Goal: Transaction & Acquisition: Book appointment/travel/reservation

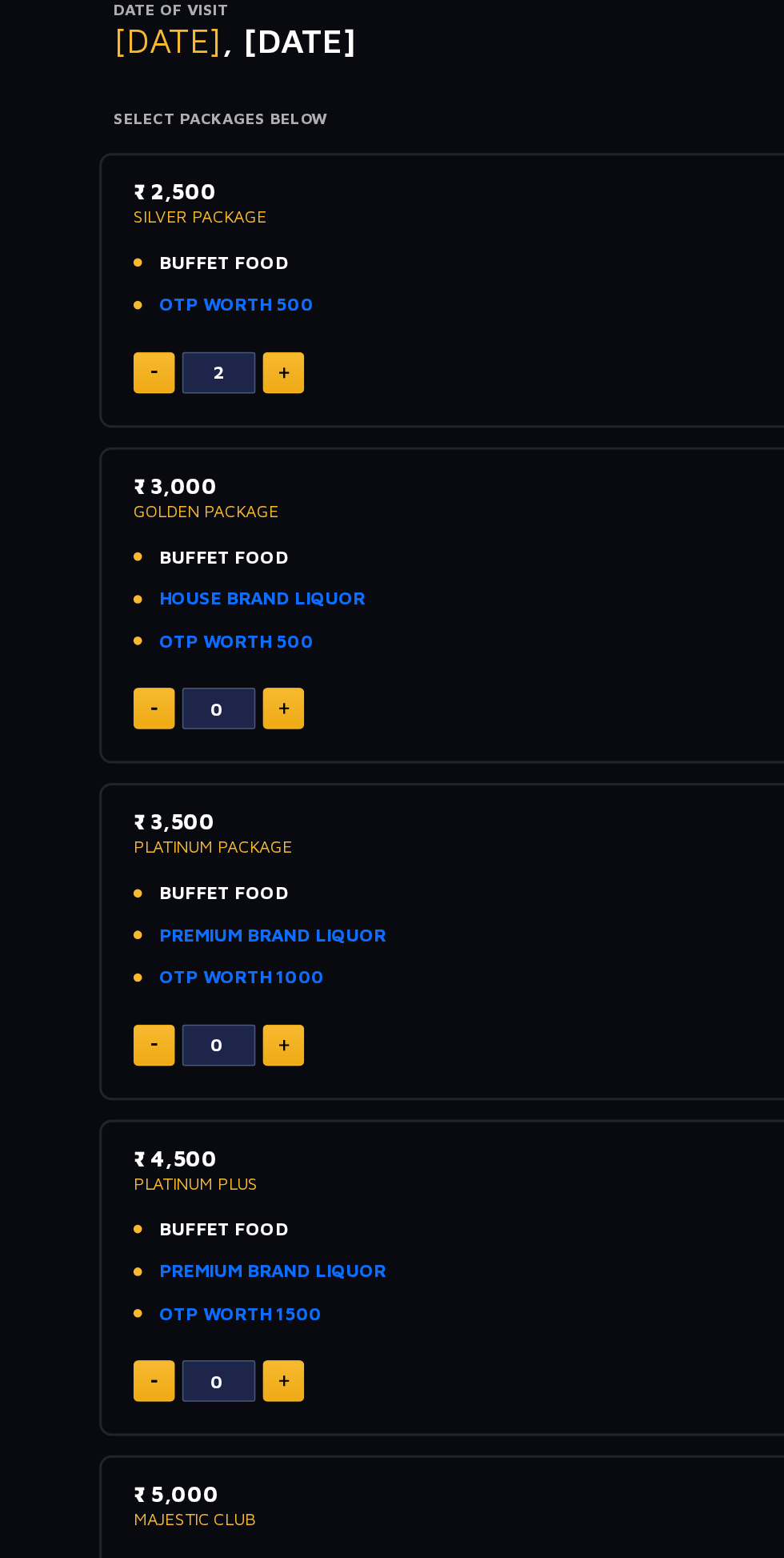
click at [250, 596] on link "HOUSE BRAND LIQUOR" at bounding box center [211, 598] width 135 height 18
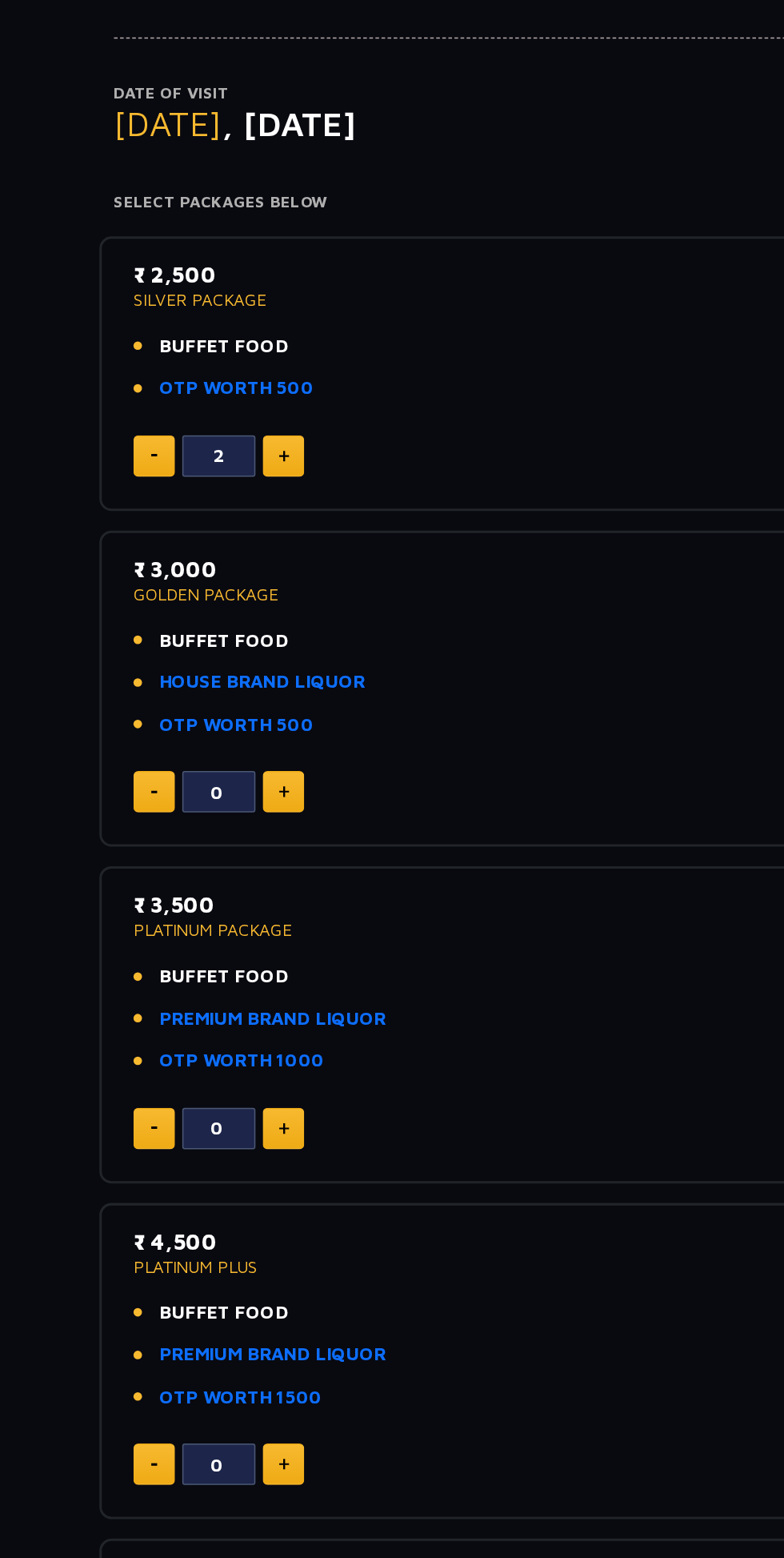
click at [224, 670] on img at bounding box center [225, 670] width 7 height 8
type input "2"
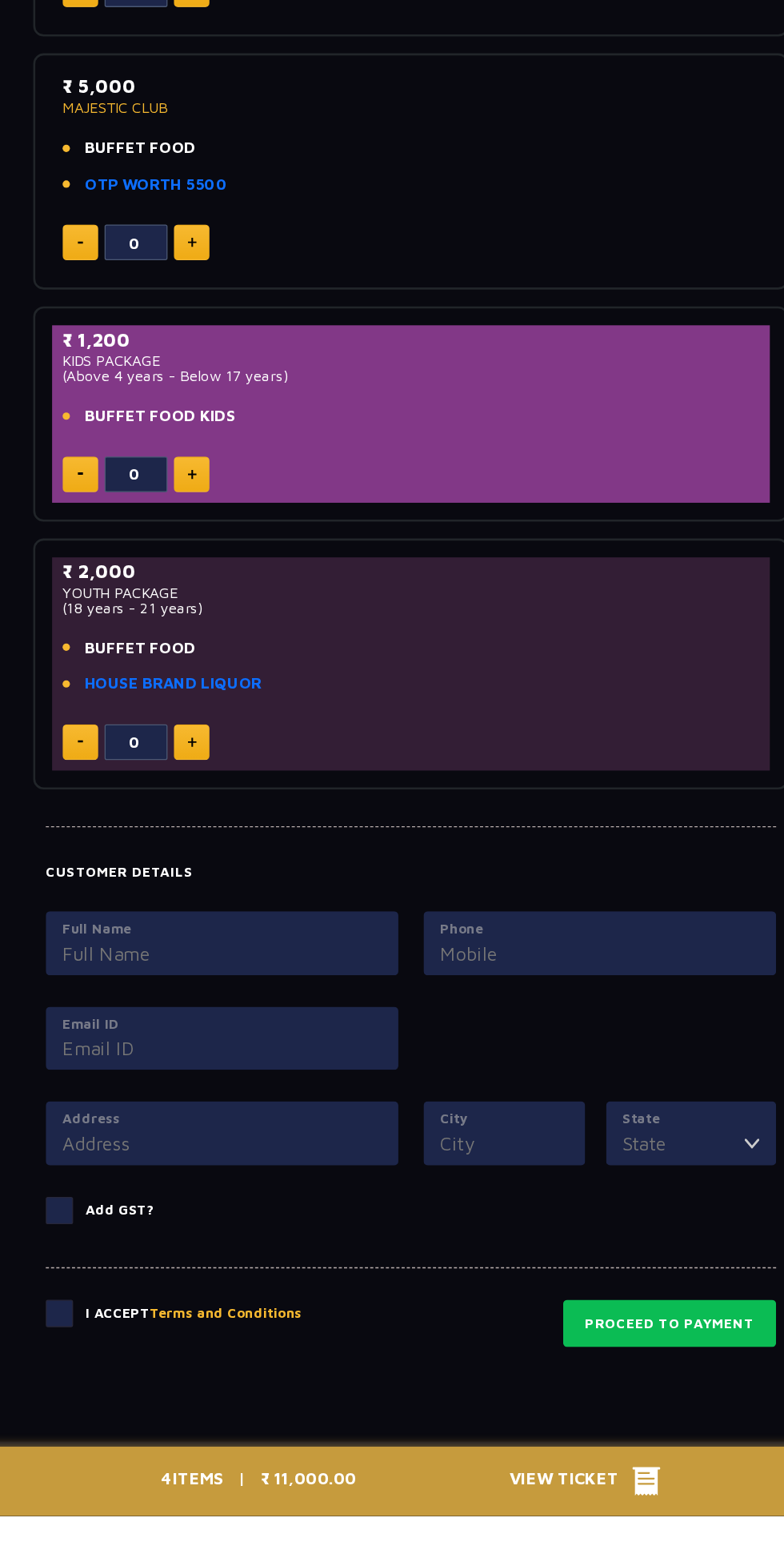
scroll to position [717, 0]
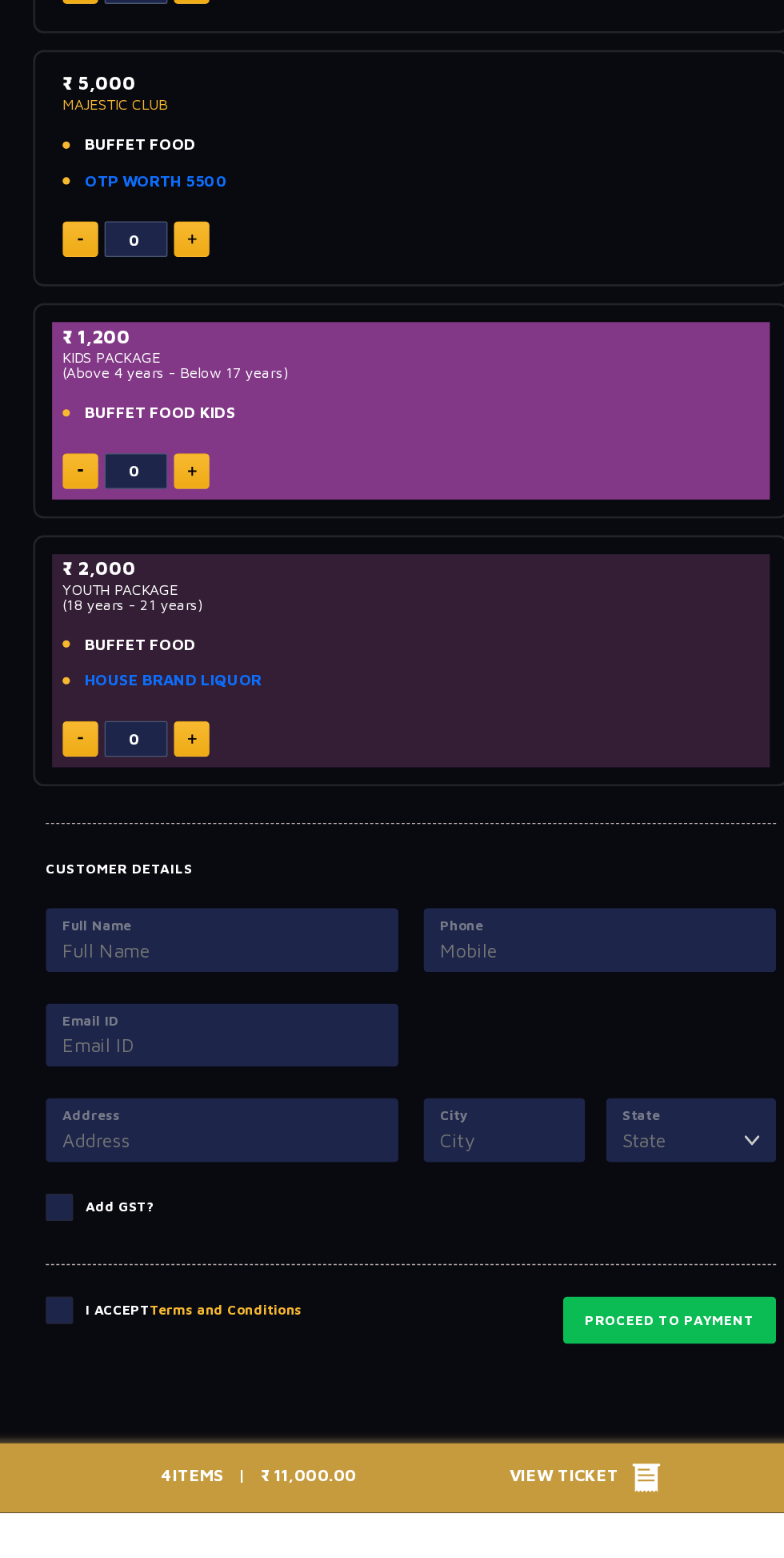
click at [577, 1542] on icon at bounding box center [572, 1532] width 22 height 22
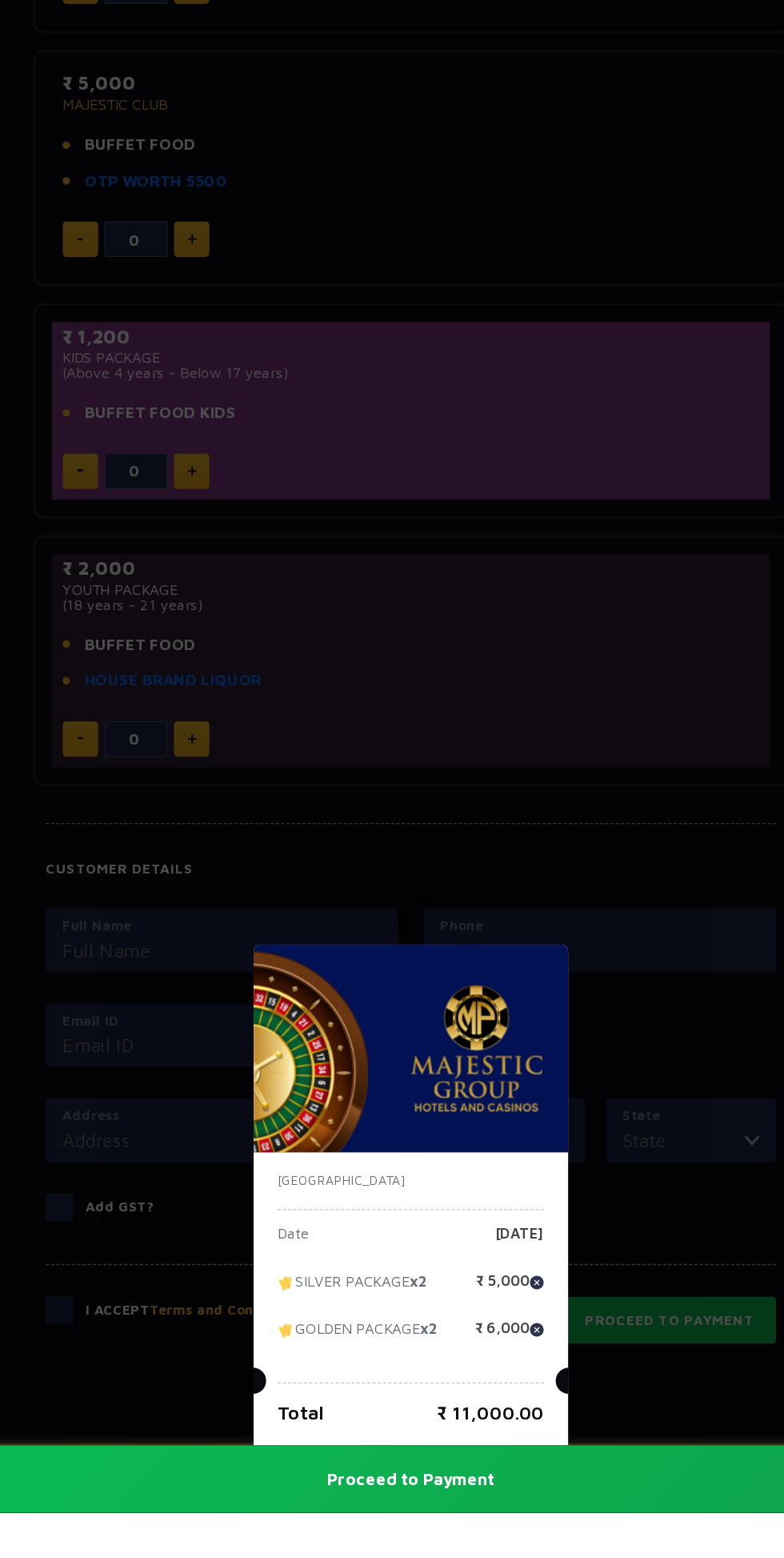
click at [513, 1092] on div "India Date Saturday, 23 Aug 2025 SILVER PACKAGE x2 ₹ 5,000 GOLDEN PACKAGE x2 ₹ …" at bounding box center [392, 779] width 784 height 1558
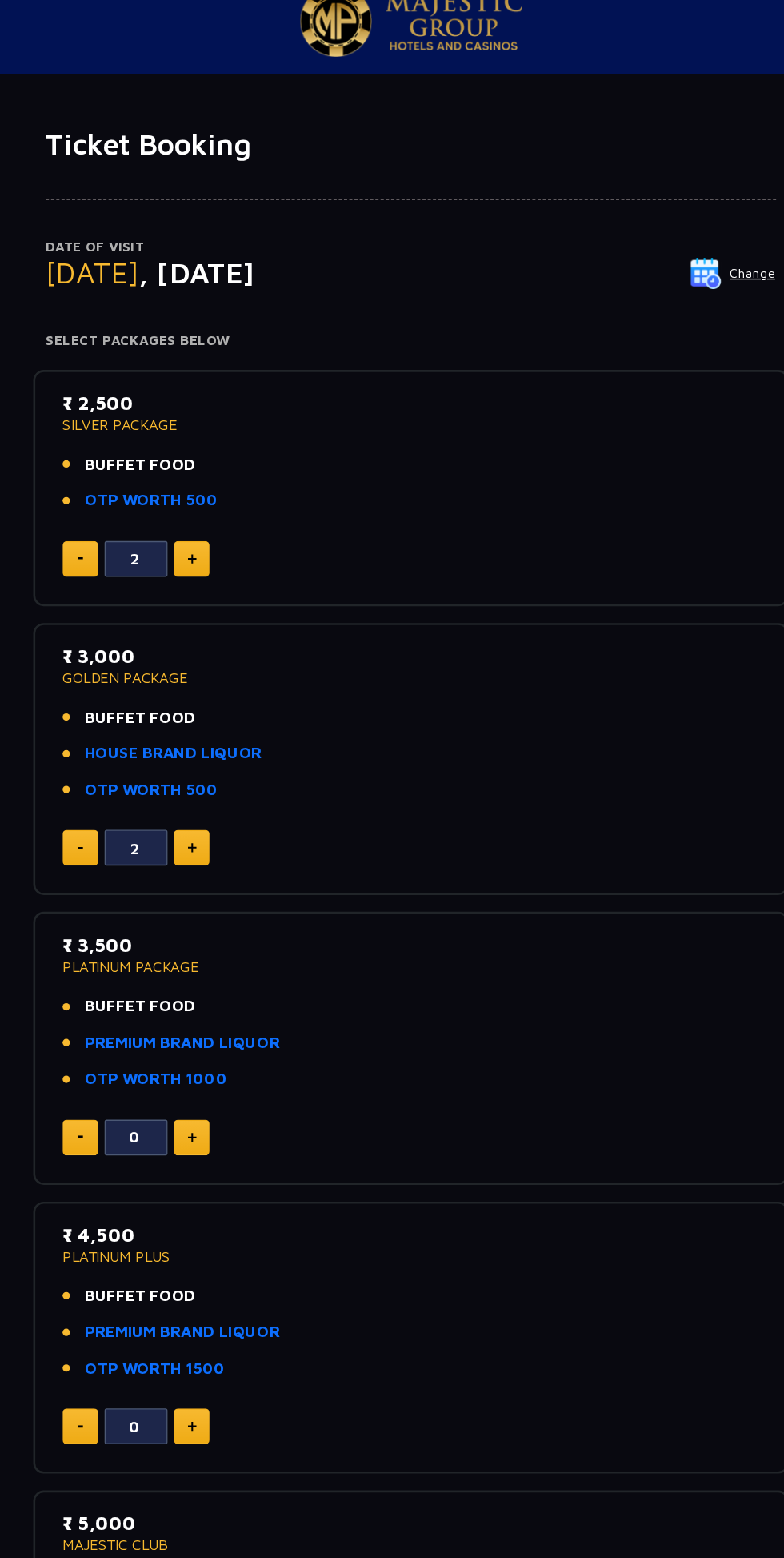
scroll to position [0, 0]
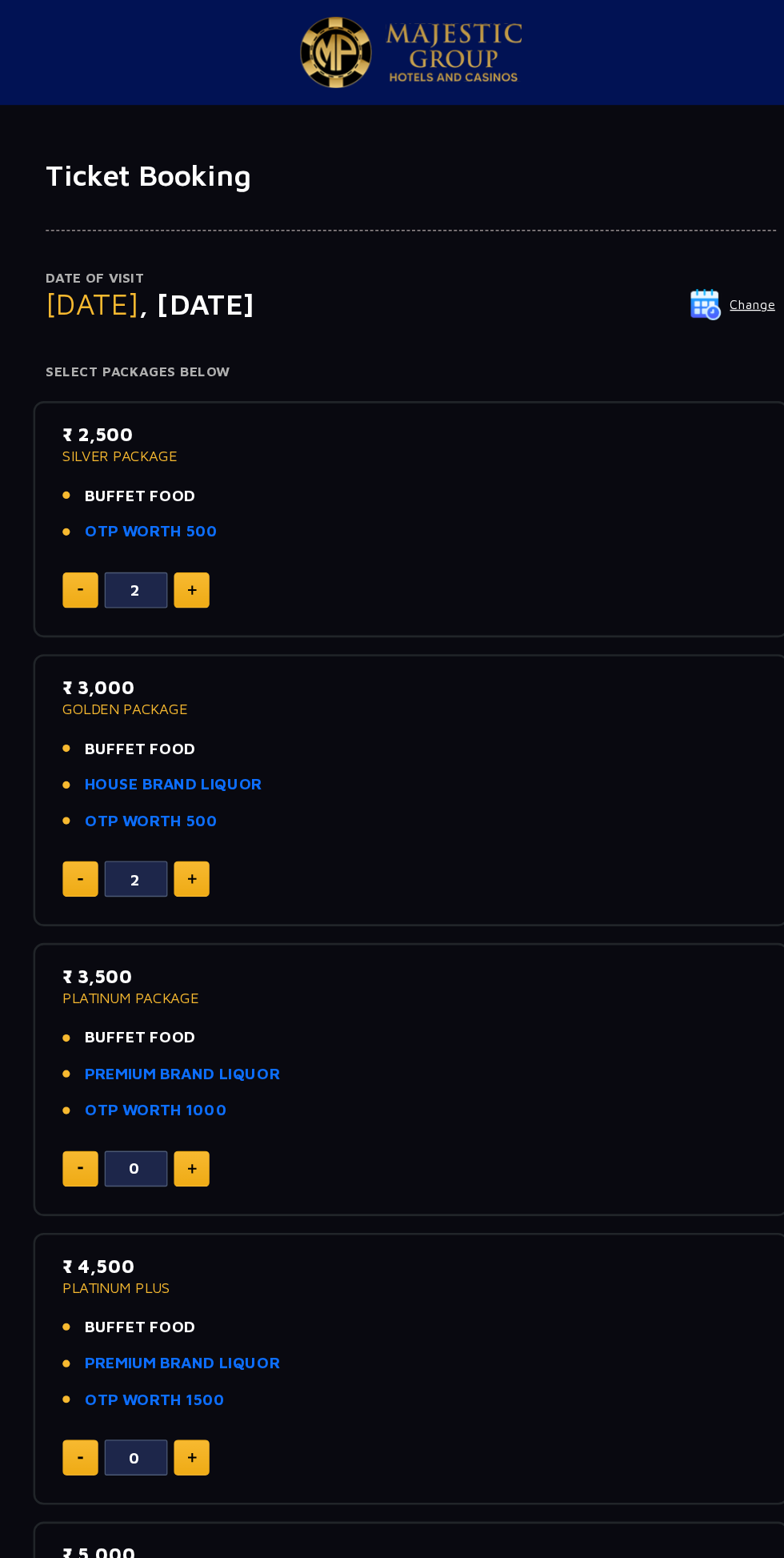
click at [140, 449] on img at bounding box center [139, 449] width 5 height 3
click at [133, 421] on div "₹ 2,500 SILVER PACKAGE BUFFET FOOD OTP WORTH 500" at bounding box center [392, 372] width 531 height 104
click at [139, 449] on img at bounding box center [139, 449] width 5 height 3
type input "0"
